Goal: Transaction & Acquisition: Purchase product/service

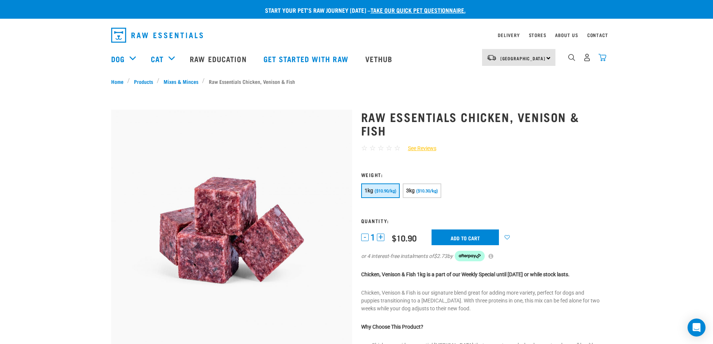
click at [600, 57] on img "dropdown navigation" at bounding box center [602, 58] width 8 height 8
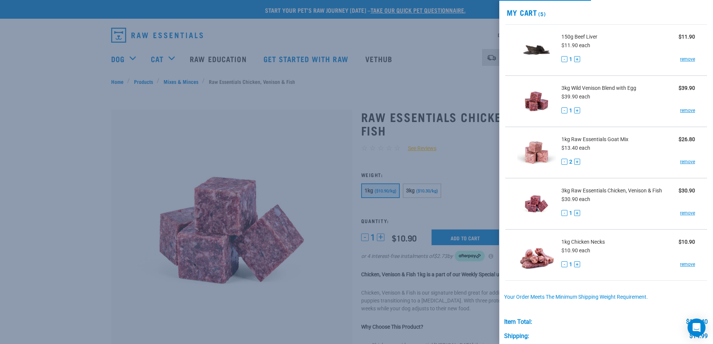
scroll to position [19, 0]
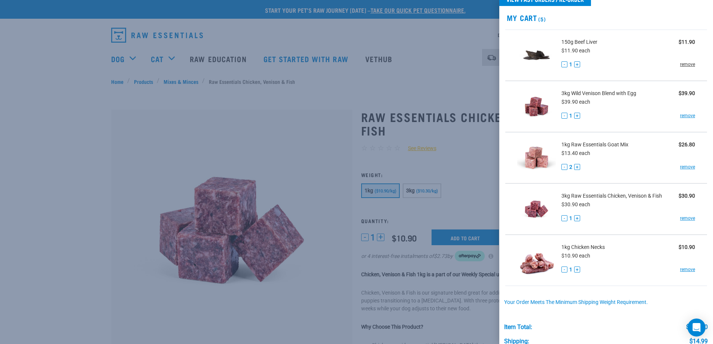
click at [683, 65] on link "remove" at bounding box center [687, 64] width 15 height 7
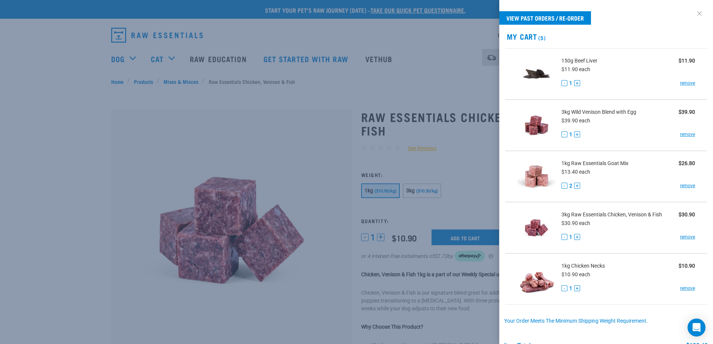
click at [694, 13] on link at bounding box center [700, 13] width 12 height 12
click at [694, 12] on link at bounding box center [700, 13] width 12 height 12
click at [264, 104] on div at bounding box center [356, 172] width 713 height 344
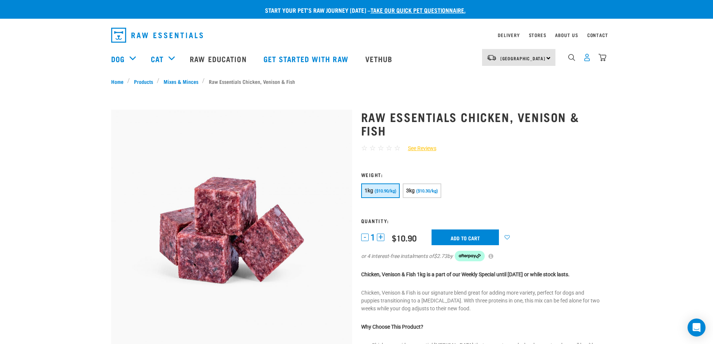
click at [587, 61] on img "dropdown navigation" at bounding box center [587, 58] width 8 height 8
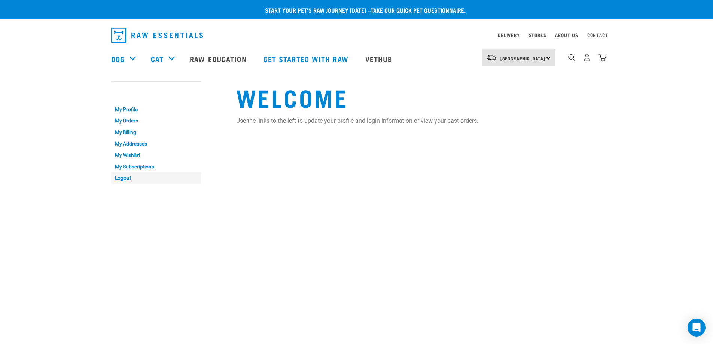
click at [118, 179] on link "Logout" at bounding box center [156, 178] width 90 height 12
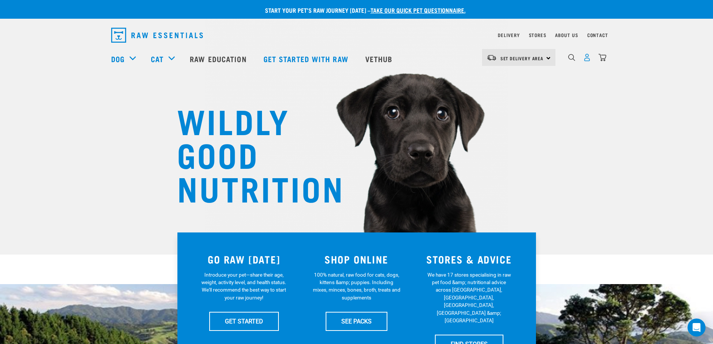
click at [587, 59] on img "dropdown navigation" at bounding box center [587, 58] width 8 height 8
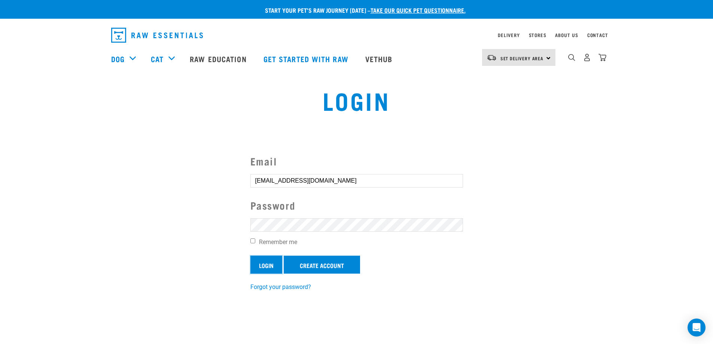
click at [259, 268] on input "Login" at bounding box center [266, 265] width 32 height 18
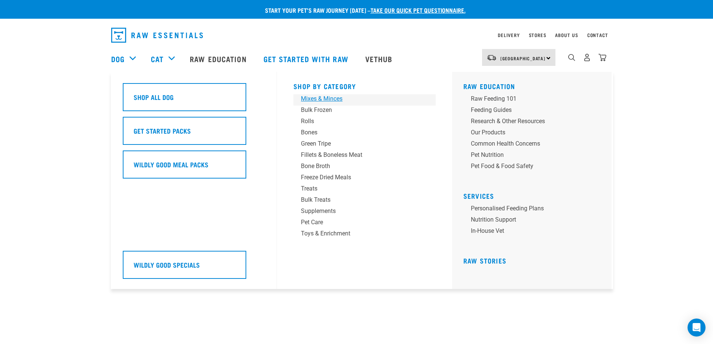
click at [308, 97] on div "Mixes & Minces" at bounding box center [359, 98] width 117 height 9
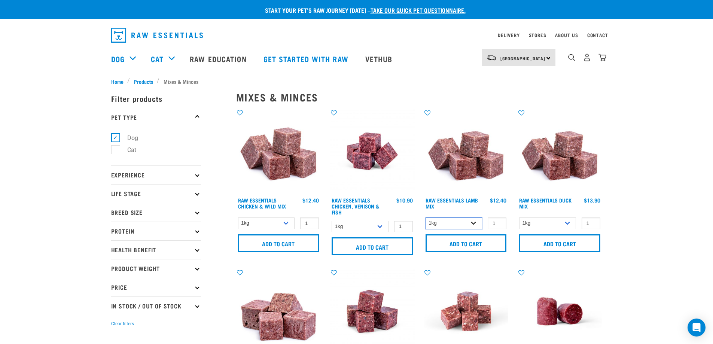
click at [458, 220] on select "1kg 3kg Bulk (10kg)" at bounding box center [454, 223] width 57 height 12
select select "24"
click at [426, 217] on select "1kg 3kg Bulk (10kg)" at bounding box center [454, 223] width 57 height 12
click at [470, 244] on input "Add to cart" at bounding box center [466, 243] width 81 height 18
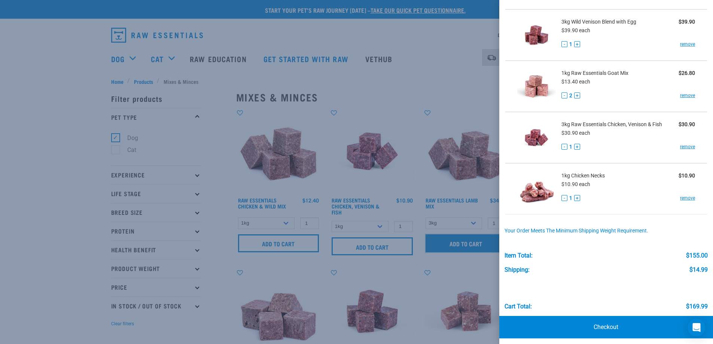
scroll to position [145, 0]
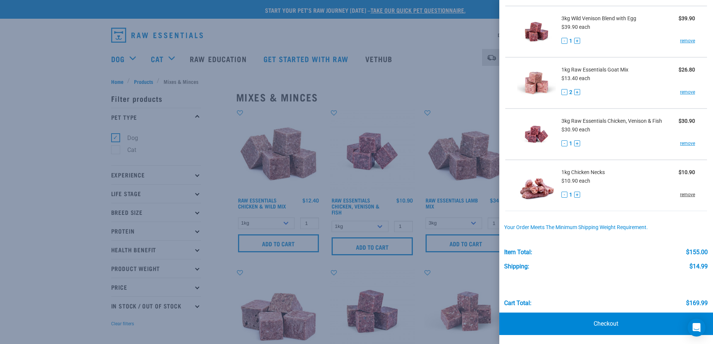
click at [683, 194] on link "remove" at bounding box center [687, 194] width 15 height 7
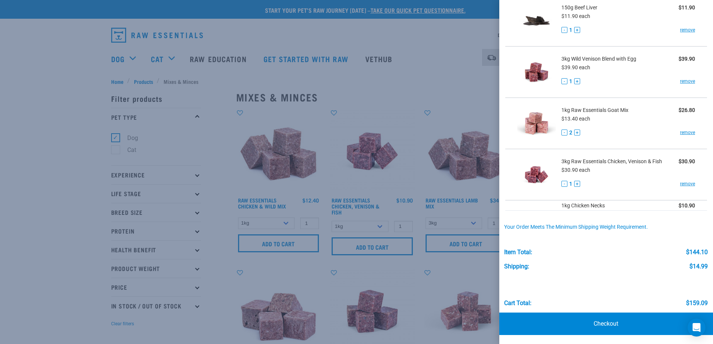
scroll to position [94, 0]
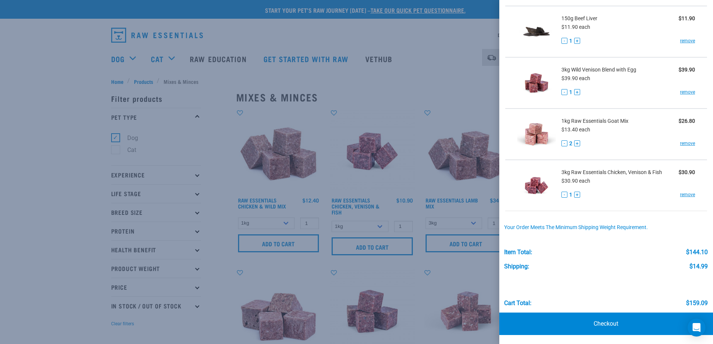
click at [683, 194] on link "remove" at bounding box center [687, 194] width 15 height 7
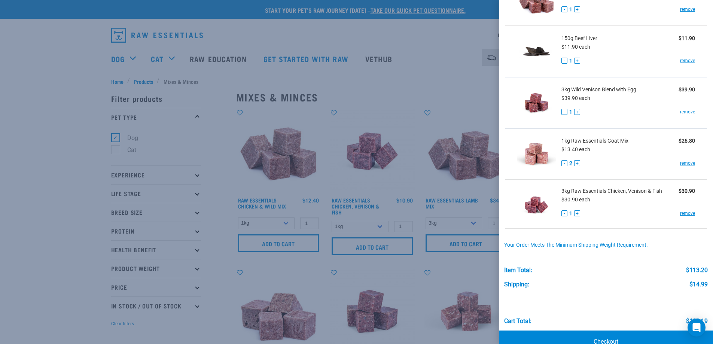
click at [683, 194] on div "3kg Raw Essentials Chicken, Venison & Fish $30.90 $30.90 each - 1 + remove" at bounding box center [626, 204] width 140 height 34
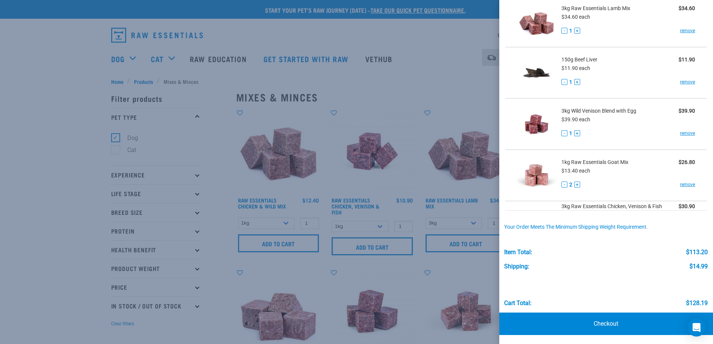
scroll to position [42, 0]
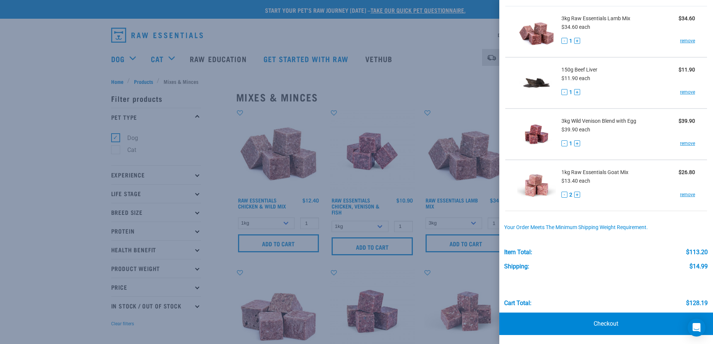
click at [683, 194] on link "remove" at bounding box center [687, 194] width 15 height 7
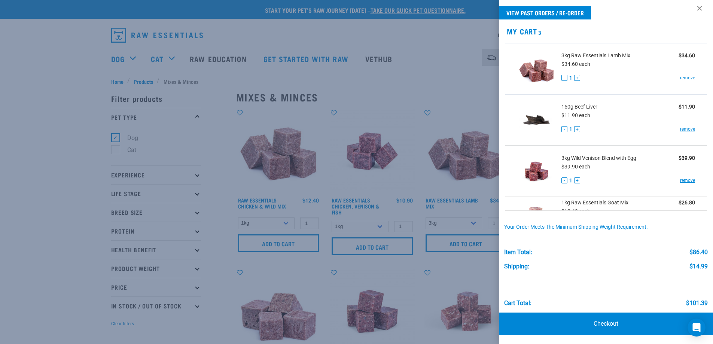
scroll to position [0, 0]
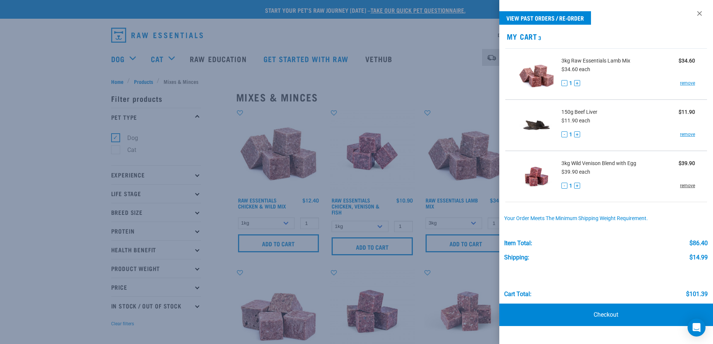
click at [685, 185] on link "remove" at bounding box center [687, 185] width 15 height 7
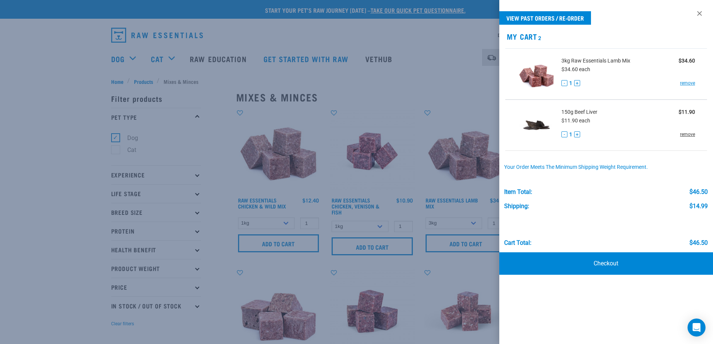
click at [686, 134] on link "remove" at bounding box center [687, 134] width 15 height 7
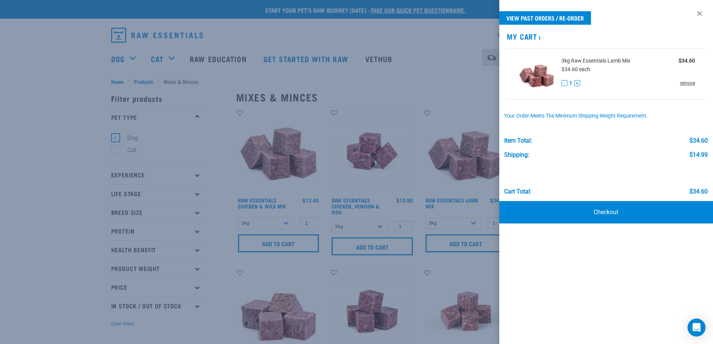
click at [689, 83] on link "remove" at bounding box center [687, 83] width 15 height 7
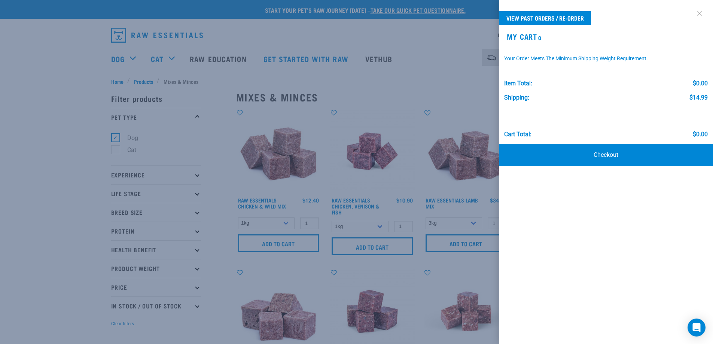
click at [698, 12] on link at bounding box center [700, 13] width 12 height 12
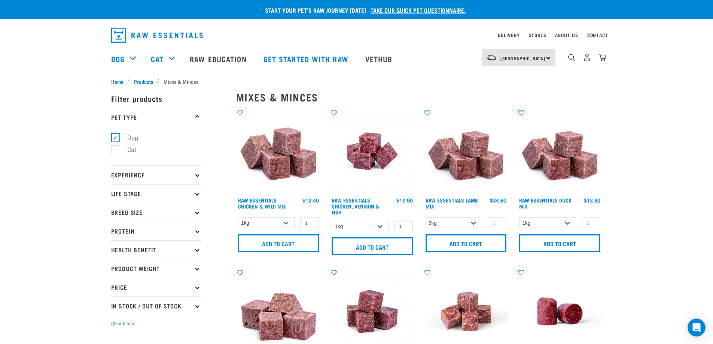
click at [464, 160] on img at bounding box center [466, 151] width 85 height 85
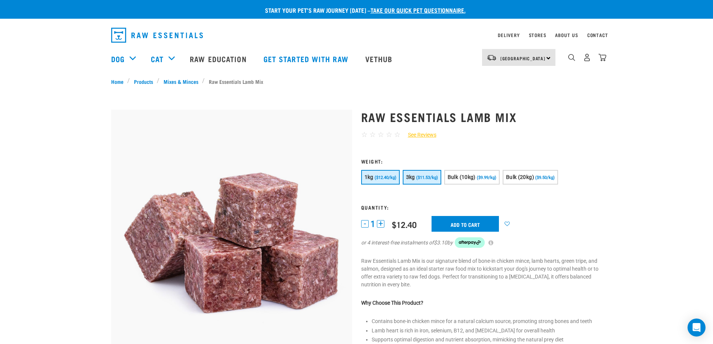
click at [421, 174] on button "3kg ($11.53/kg)" at bounding box center [422, 177] width 39 height 15
click at [466, 223] on input "Add to cart" at bounding box center [465, 224] width 67 height 16
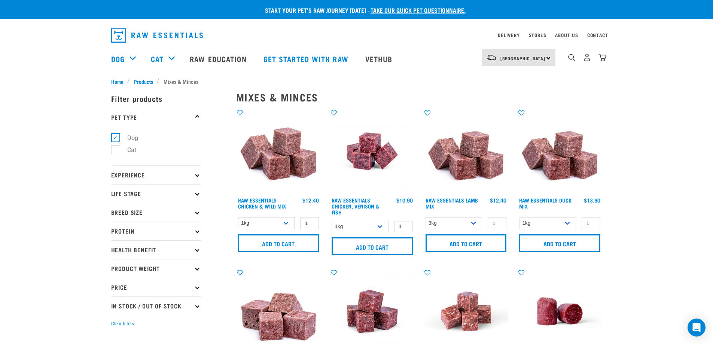
select select "24"
click at [380, 226] on select "1kg 3kg" at bounding box center [360, 227] width 57 height 12
select select "28665"
click at [332, 221] on select "1kg 3kg" at bounding box center [360, 227] width 57 height 12
click at [384, 243] on input "Add to cart" at bounding box center [372, 246] width 81 height 18
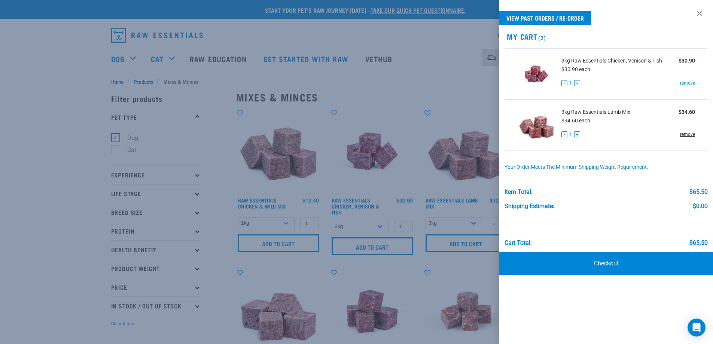
click at [681, 133] on link "remove" at bounding box center [687, 134] width 15 height 7
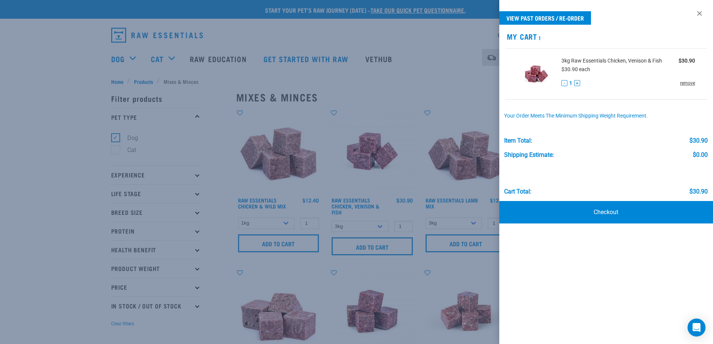
click at [688, 84] on link "remove" at bounding box center [687, 83] width 15 height 7
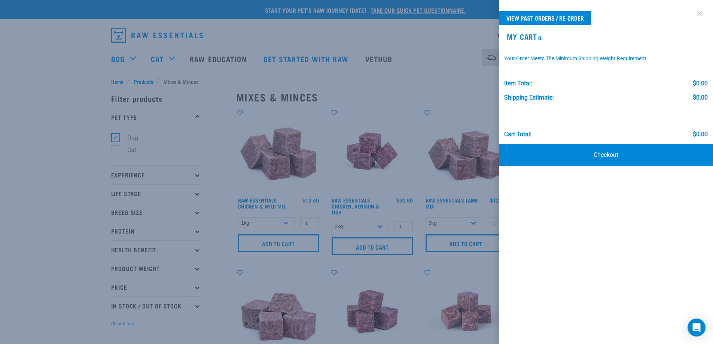
click at [698, 13] on link at bounding box center [700, 13] width 12 height 12
